Goal: Task Accomplishment & Management: Manage account settings

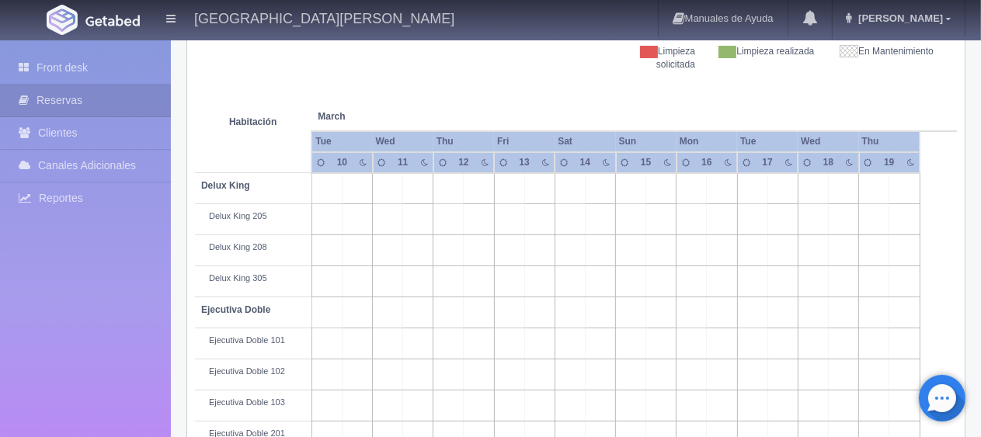
scroll to position [78, 0]
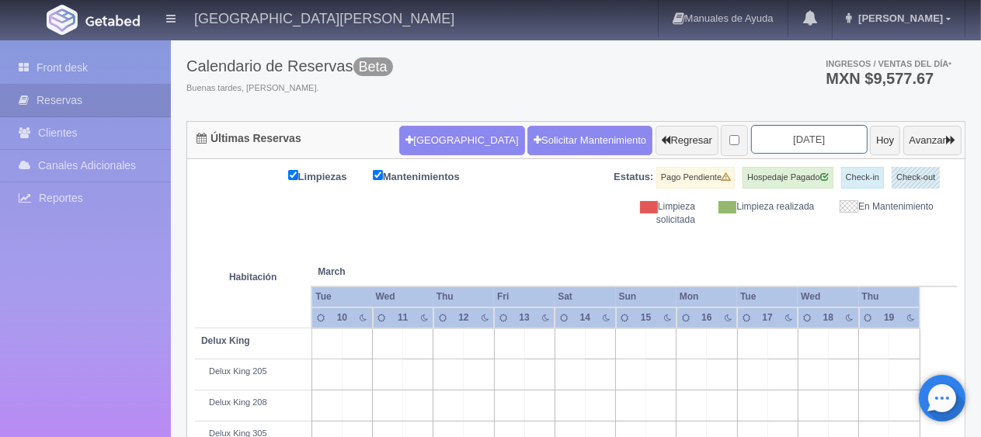
click at [756, 141] on input "2026-03-12" at bounding box center [809, 139] width 116 height 29
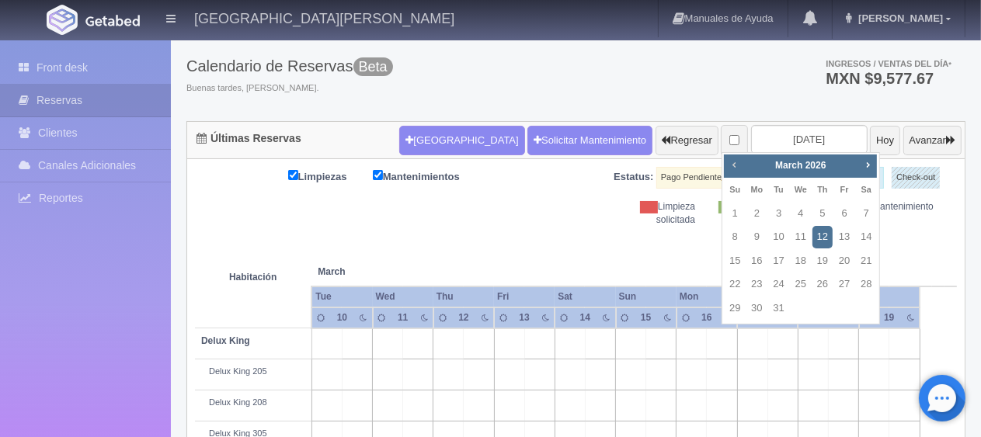
click at [732, 162] on span "Prev" at bounding box center [734, 164] width 12 height 12
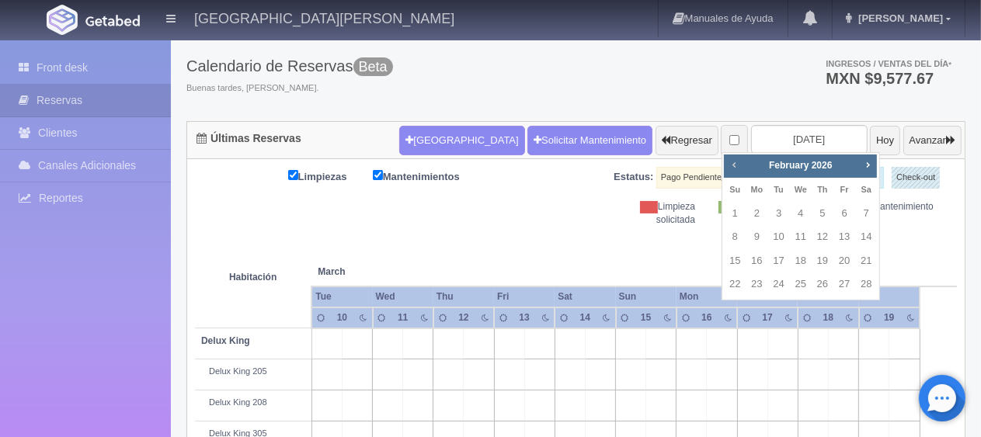
click at [732, 162] on span "Prev" at bounding box center [734, 164] width 12 height 12
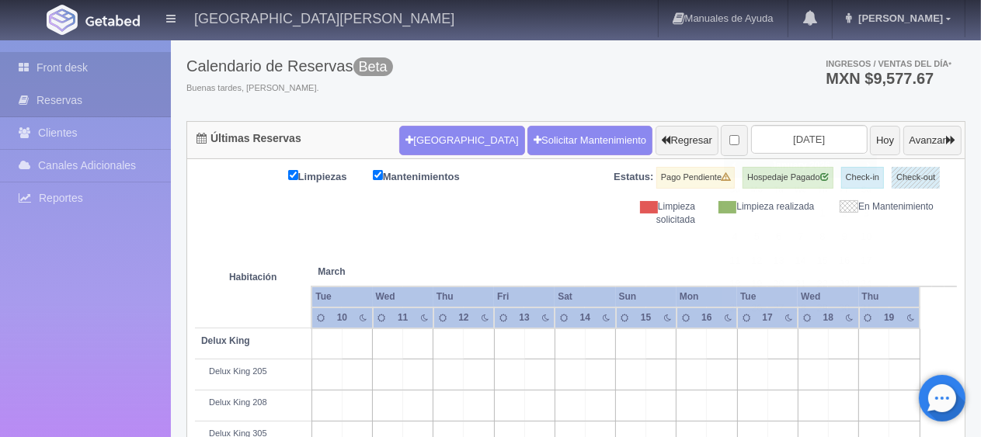
drag, startPoint x: 127, startPoint y: 73, endPoint x: 118, endPoint y: 73, distance: 8.5
click at [125, 73] on link "Front desk" at bounding box center [85, 68] width 171 height 32
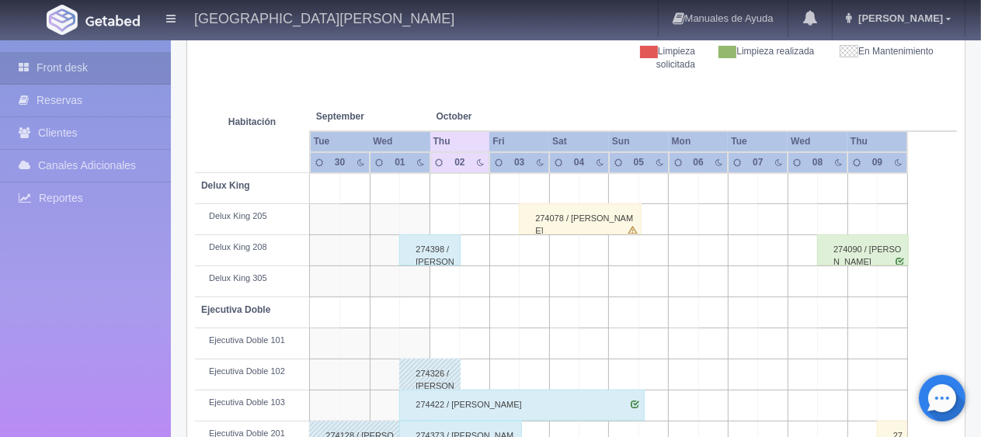
scroll to position [311, 0]
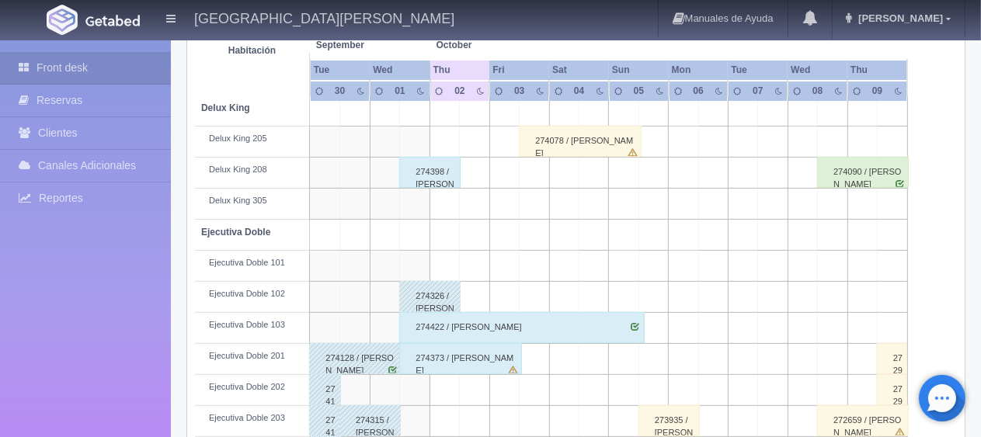
click at [429, 172] on div "274398 / Gustavo Montes ." at bounding box center [429, 172] width 61 height 31
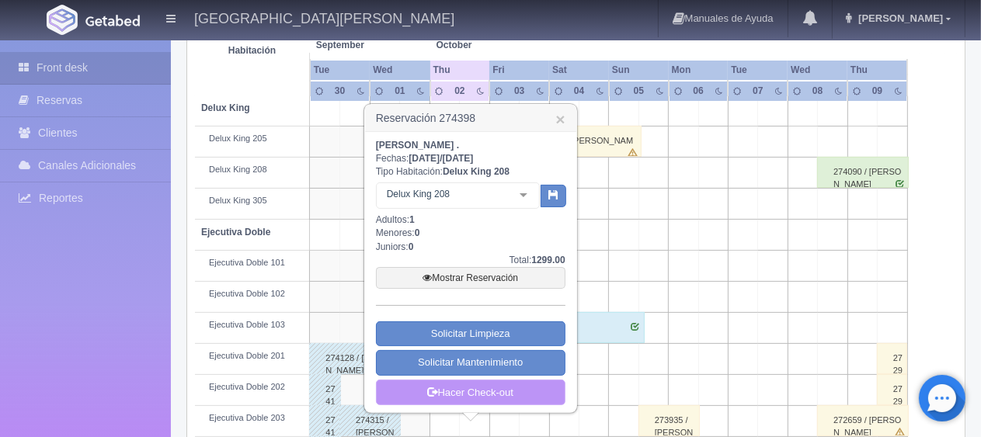
click at [491, 390] on link "Hacer Check-out" at bounding box center [470, 393] width 189 height 26
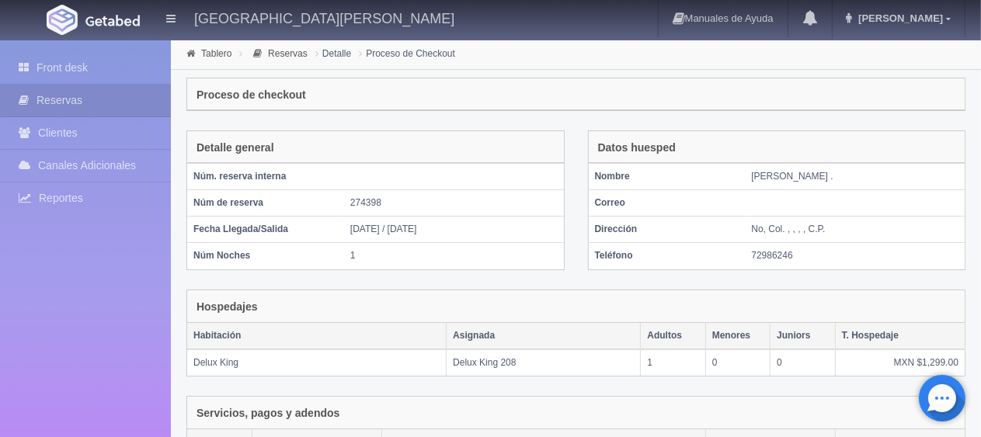
scroll to position [262, 0]
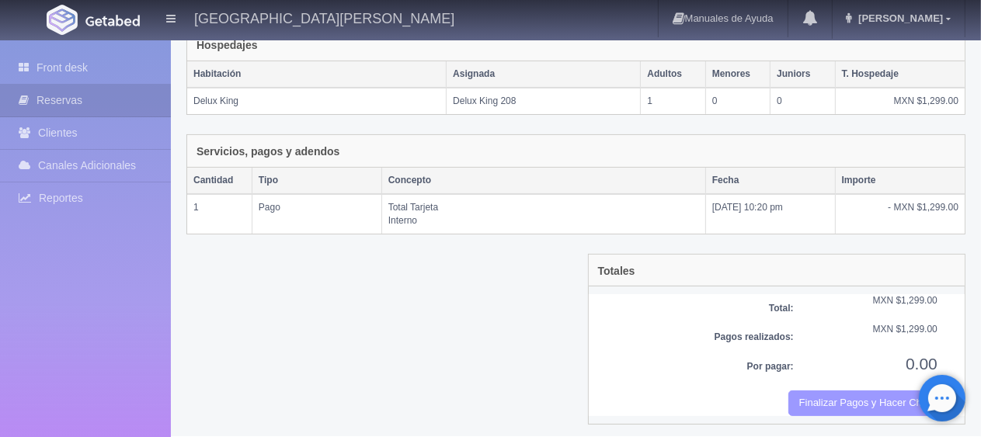
click at [871, 398] on button "Finalizar Pagos y Hacer Checkout" at bounding box center [862, 404] width 149 height 26
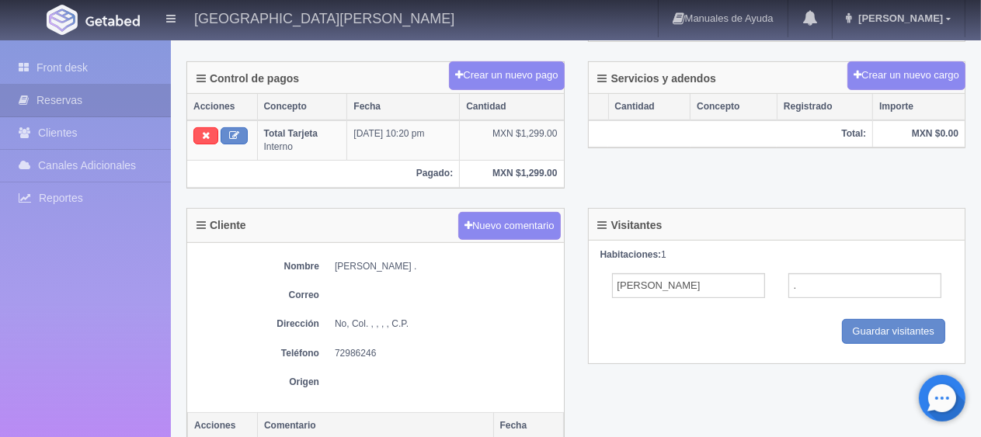
scroll to position [148, 0]
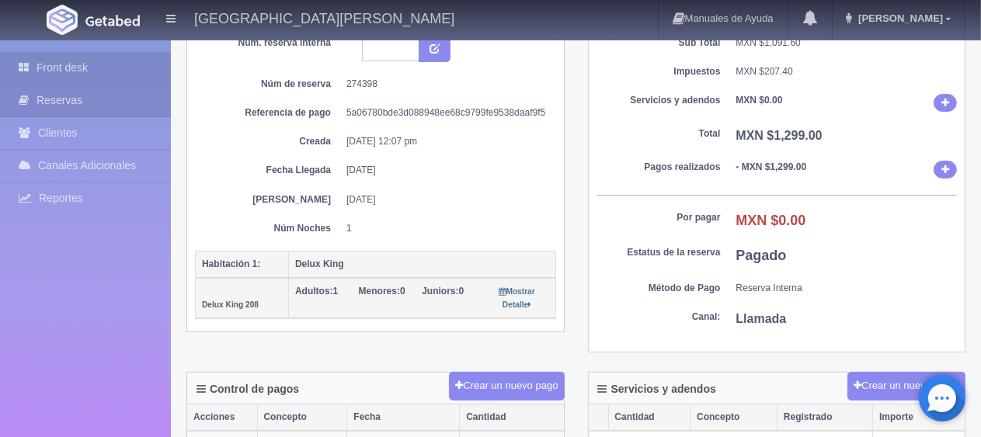
click at [94, 68] on link "Front desk" at bounding box center [85, 68] width 171 height 32
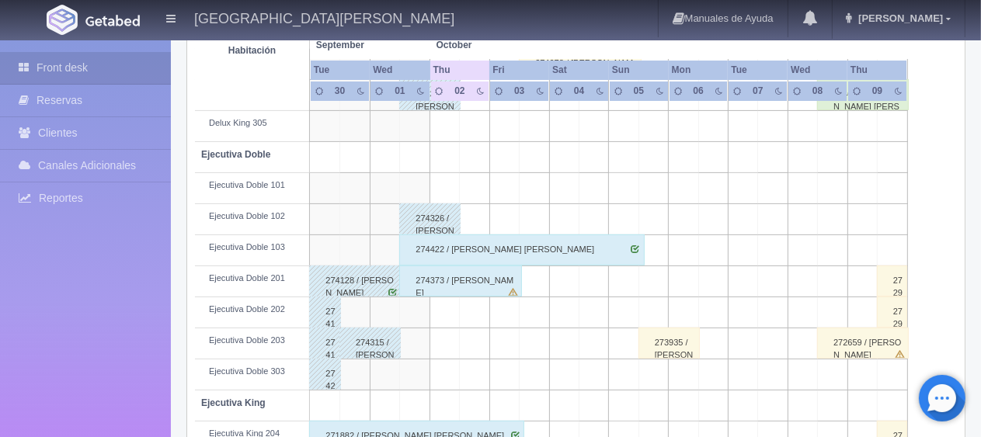
scroll to position [544, 0]
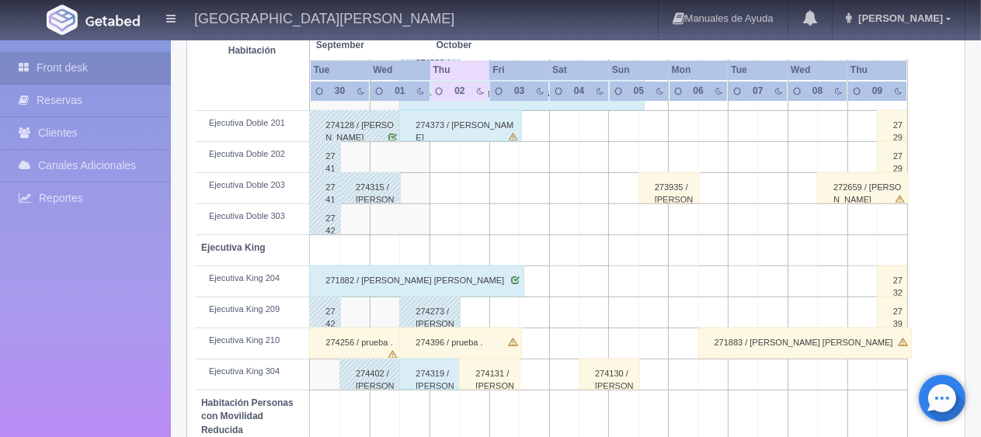
click at [444, 380] on div "274319 / [PERSON_NAME] ." at bounding box center [429, 374] width 61 height 31
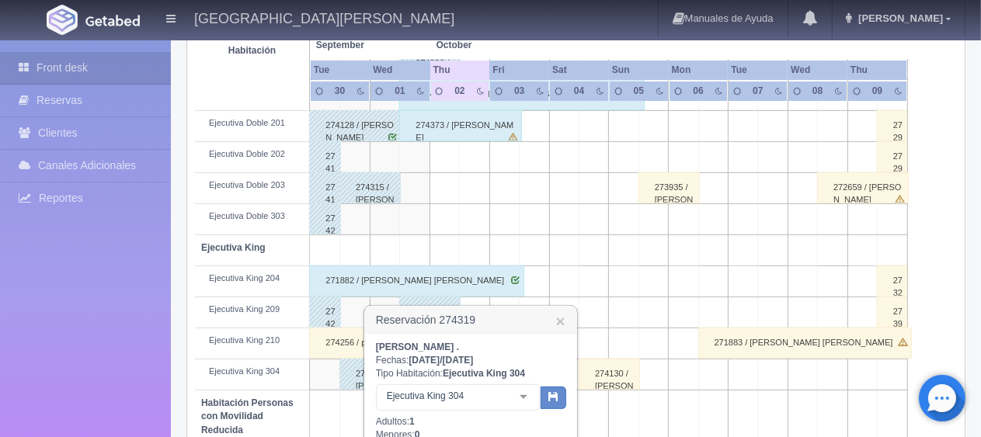
scroll to position [828, 0]
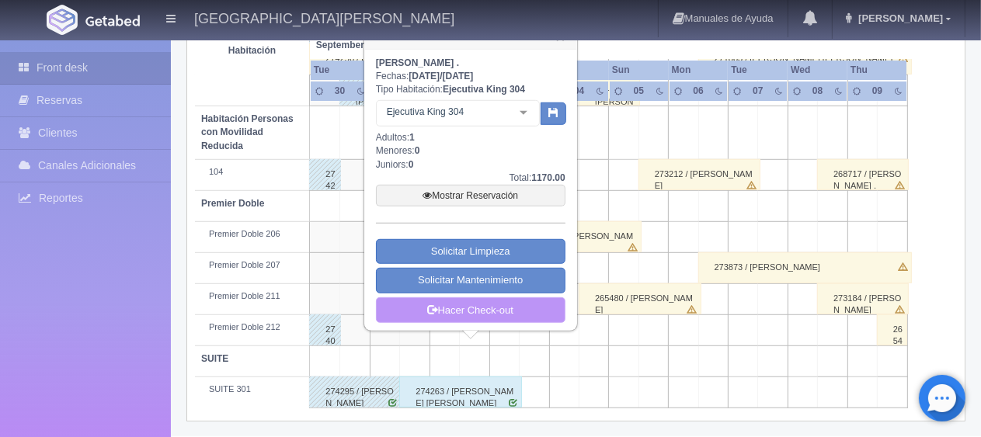
click at [464, 311] on link "Hacer Check-out" at bounding box center [470, 310] width 189 height 26
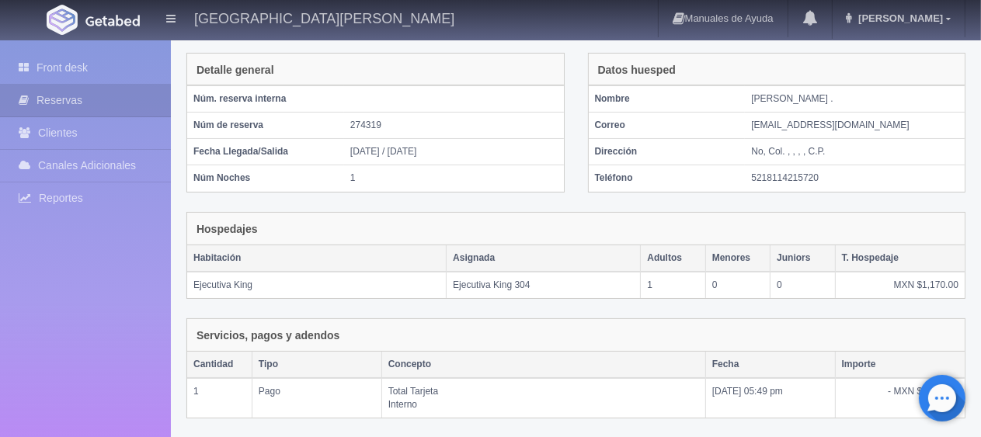
scroll to position [262, 0]
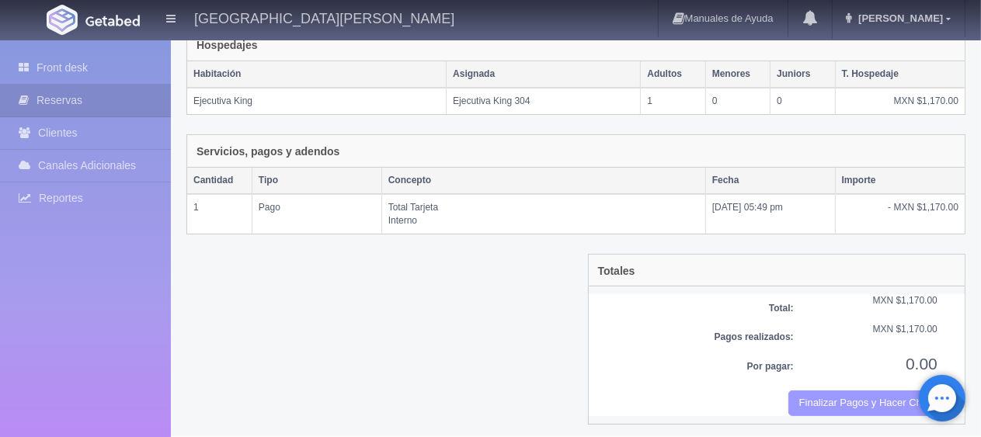
drag, startPoint x: 823, startPoint y: 387, endPoint x: 565, endPoint y: 47, distance: 426.8
click at [825, 391] on button "Finalizar Pagos y Hacer Checkout" at bounding box center [862, 404] width 149 height 26
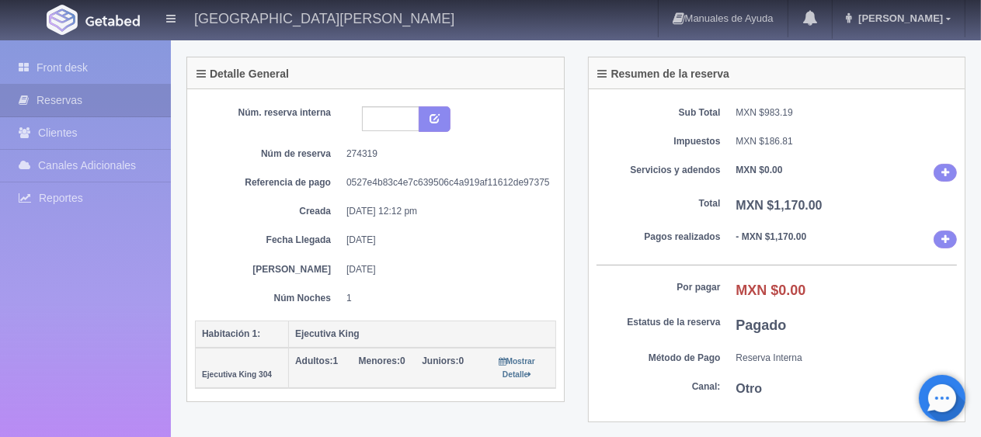
scroll to position [311, 0]
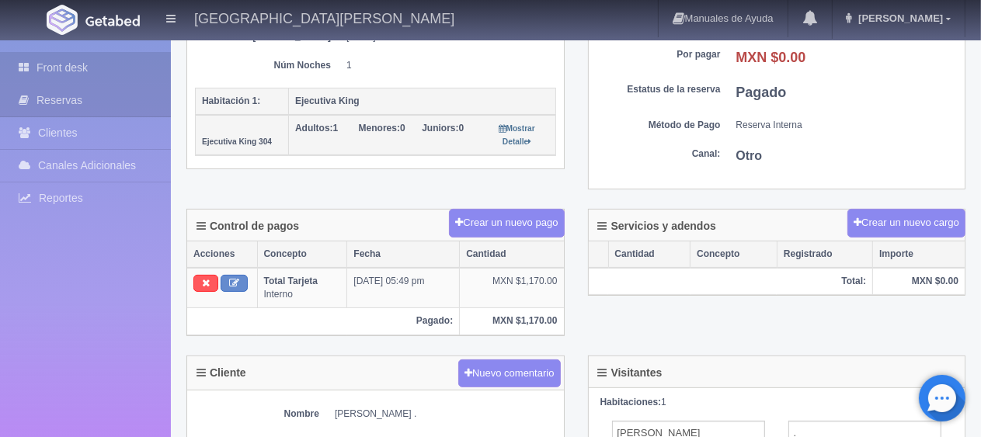
click at [90, 64] on link "Front desk" at bounding box center [85, 68] width 171 height 32
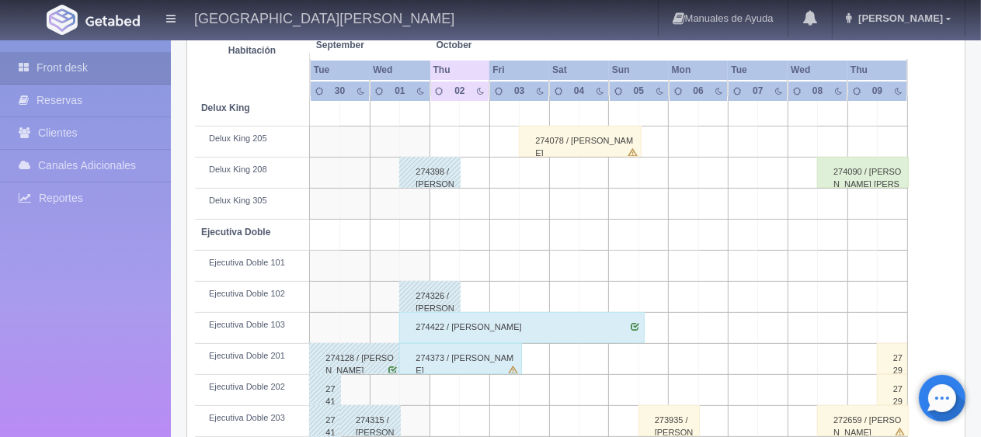
scroll to position [388, 0]
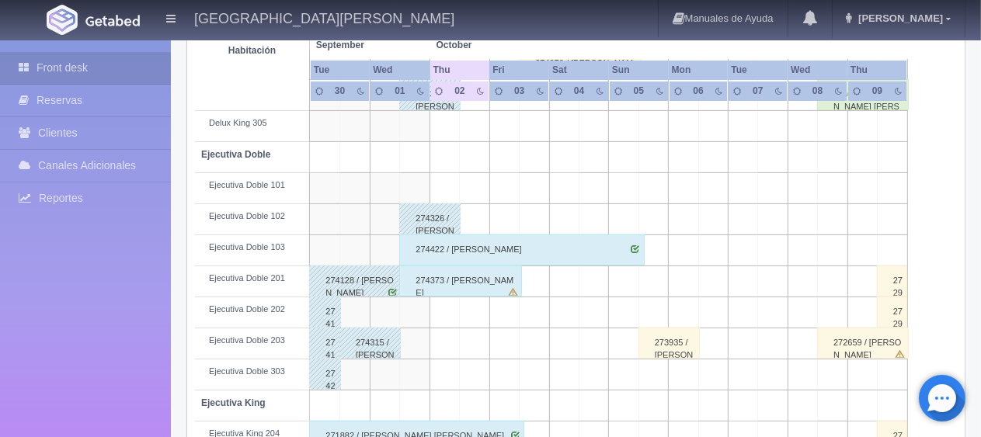
click at [503, 280] on div "274373 / Yamili Casillas" at bounding box center [460, 281] width 123 height 31
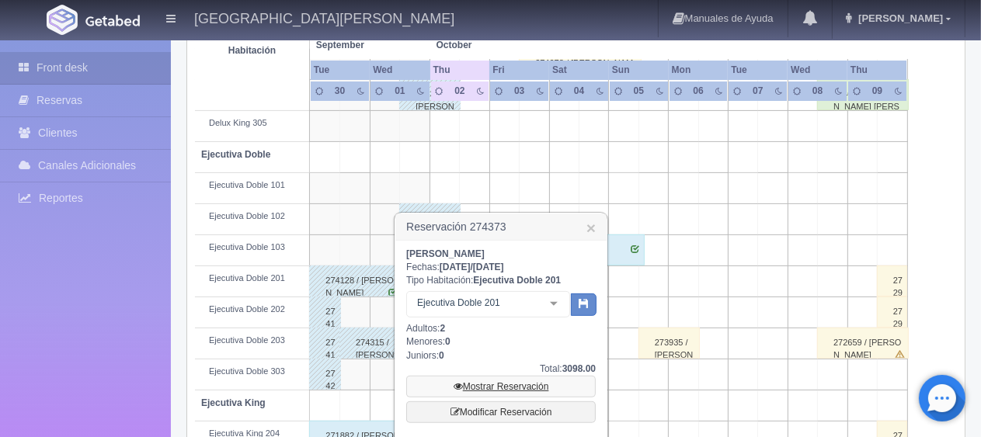
click at [534, 390] on link "Mostrar Reservación" at bounding box center [500, 387] width 189 height 22
click at [534, 388] on link "Mostrar Reservación" at bounding box center [500, 387] width 189 height 22
click at [531, 380] on link "Mostrar Reservación" at bounding box center [500, 387] width 189 height 22
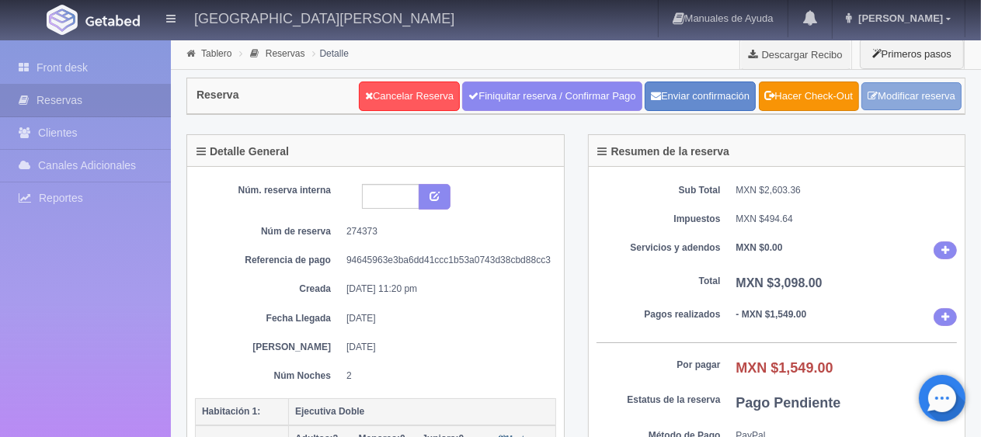
click at [907, 98] on link "Modificar reserva" at bounding box center [911, 96] width 100 height 29
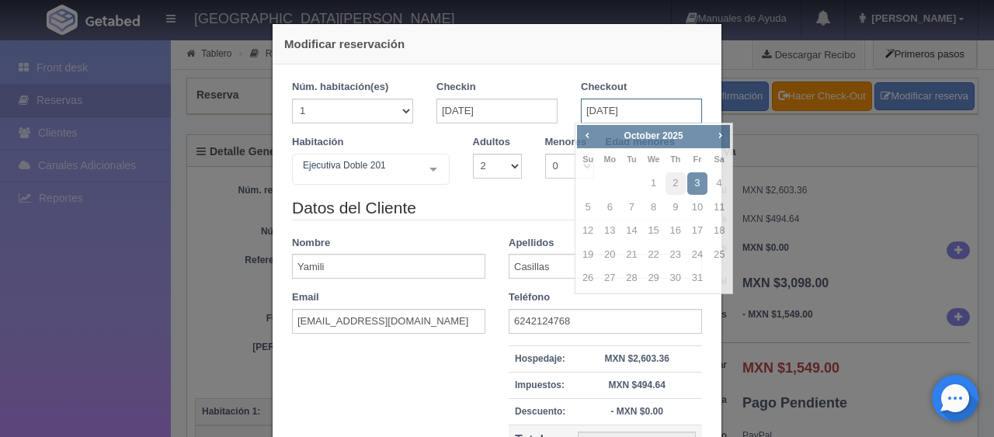
click at [655, 104] on input "[DATE]" at bounding box center [641, 111] width 121 height 25
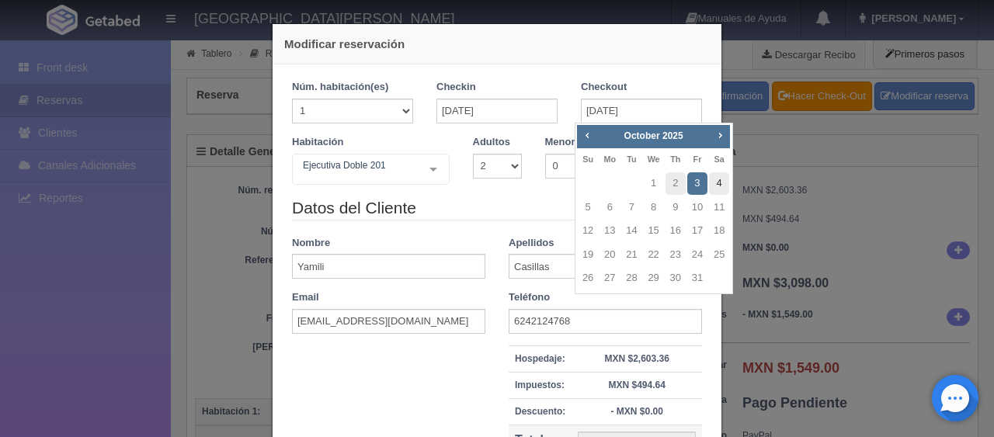
click at [716, 181] on link "4" at bounding box center [719, 183] width 20 height 23
type input "[DATE]"
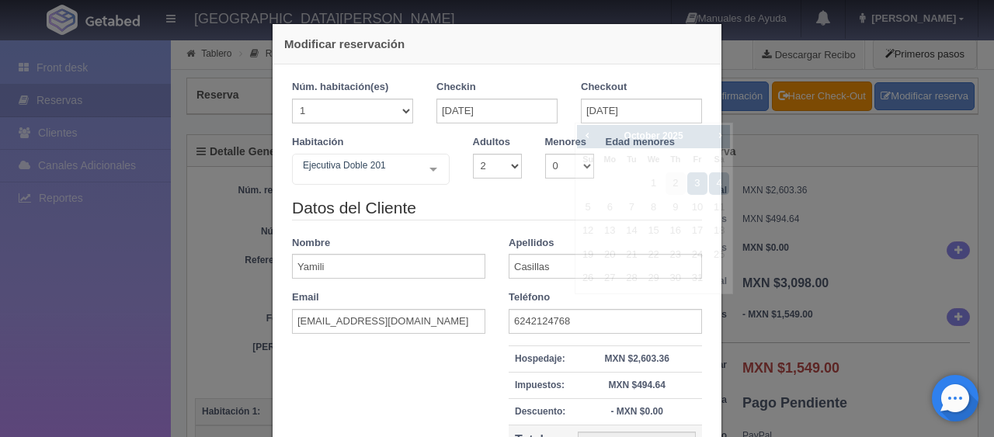
checkbox input "false"
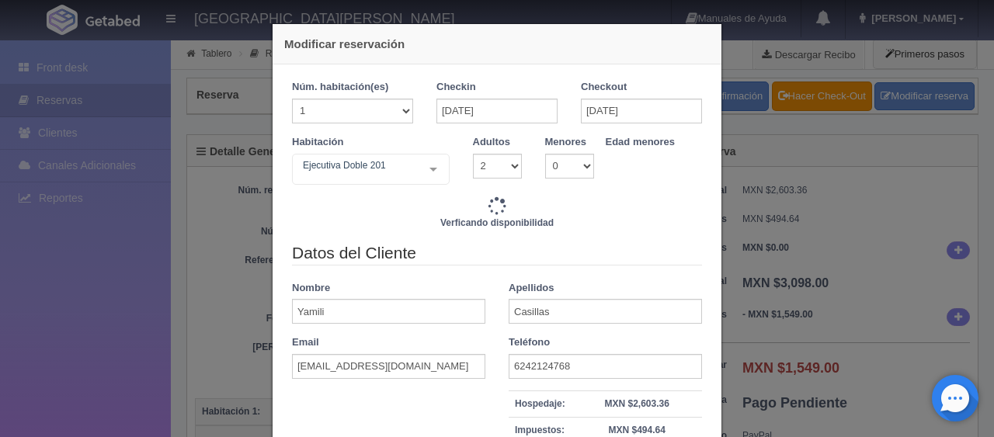
type input "4647.00"
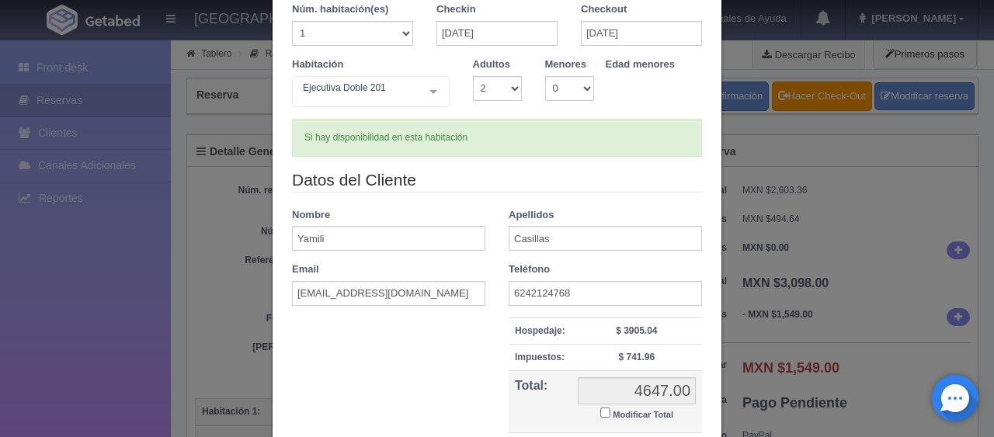
scroll to position [155, 0]
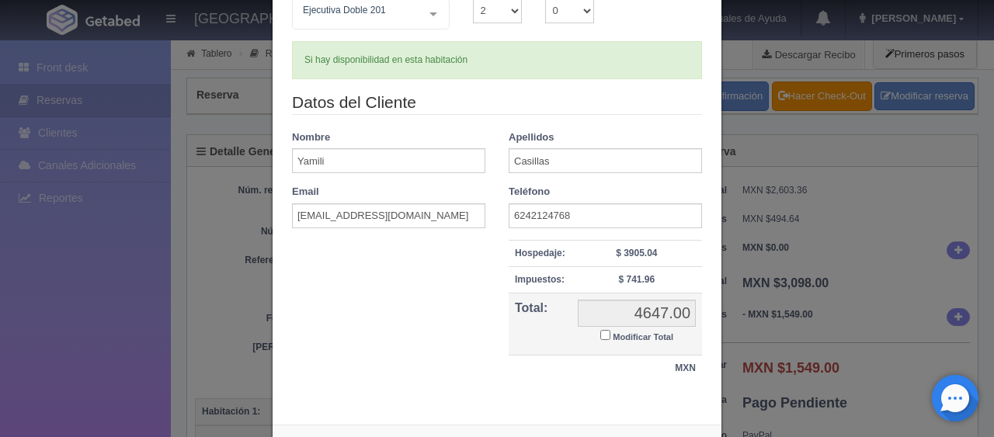
click at [654, 391] on div "Datos del Cliente Nombre [PERSON_NAME] Apellidos Casillas Email [EMAIL_ADDRESS]…" at bounding box center [496, 244] width 433 height 307
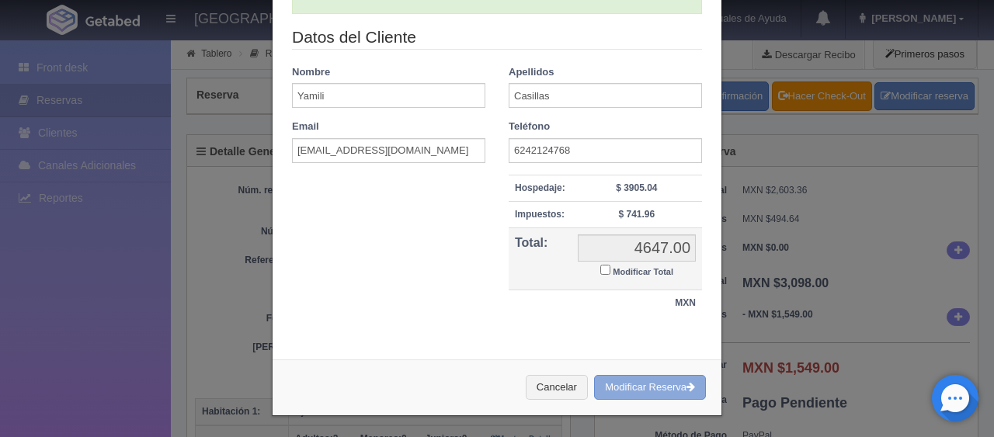
click at [655, 388] on button "Modificar Reserva" at bounding box center [650, 388] width 112 height 26
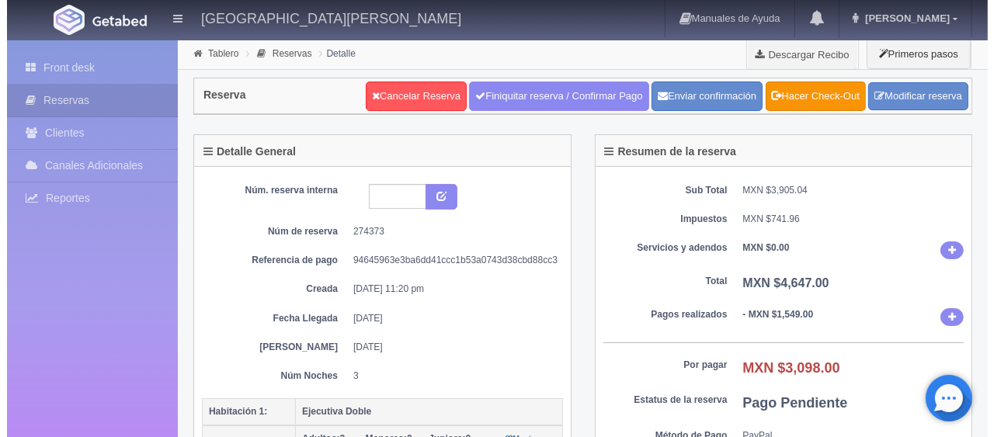
scroll to position [155, 0]
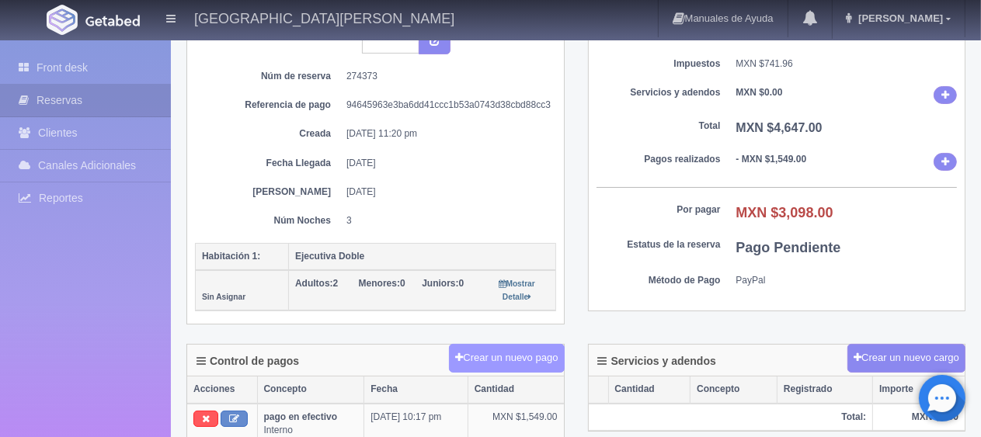
click at [482, 349] on button "Crear un nuevo pago" at bounding box center [506, 358] width 115 height 29
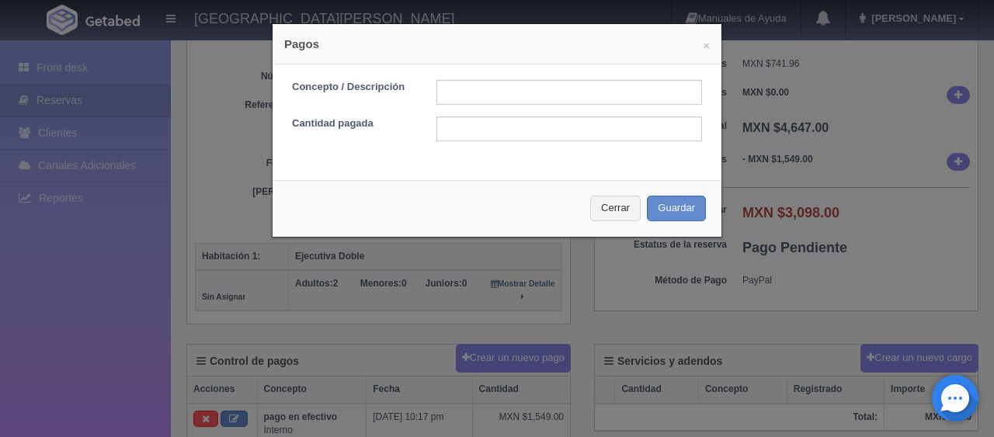
click at [531, 107] on form "Concepto / Descripción Cantidad pagada" at bounding box center [497, 110] width 410 height 61
click at [530, 96] on input "text" at bounding box center [569, 92] width 266 height 25
type input "Total Efectivo"
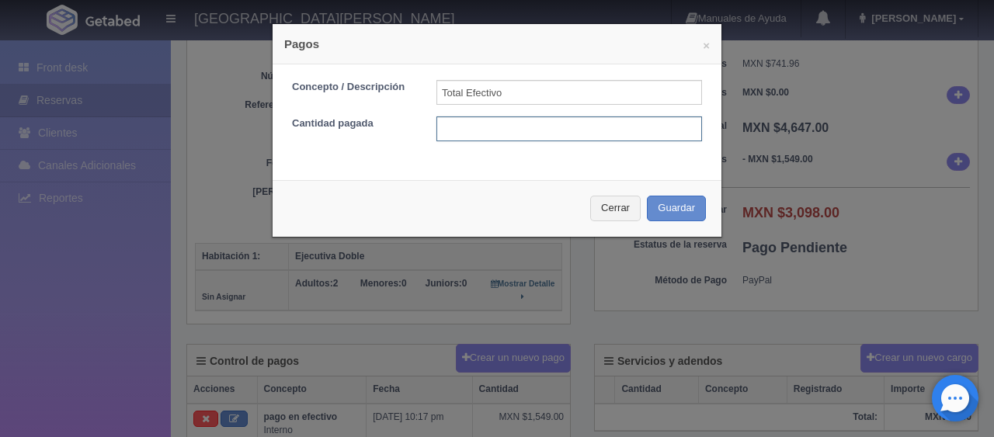
click at [556, 132] on input "text" at bounding box center [569, 128] width 266 height 25
type input "1549"
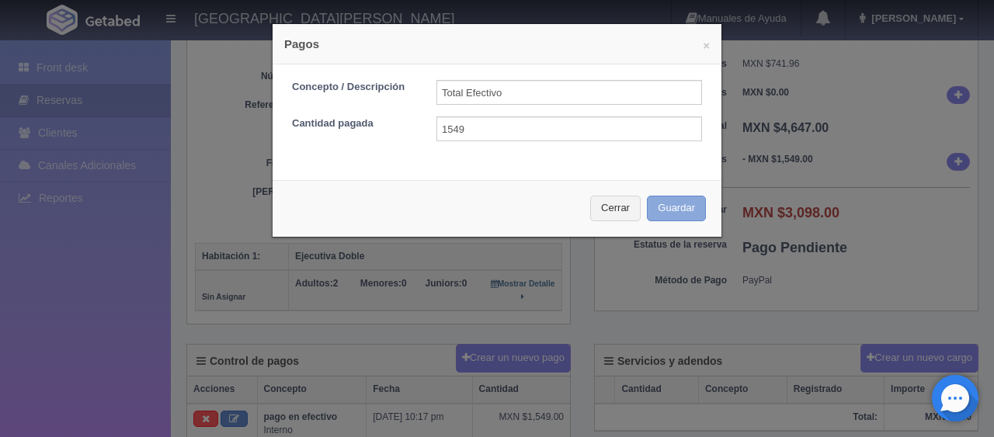
click at [671, 206] on button "Guardar" at bounding box center [676, 209] width 59 height 26
